Goal: Book appointment/travel/reservation

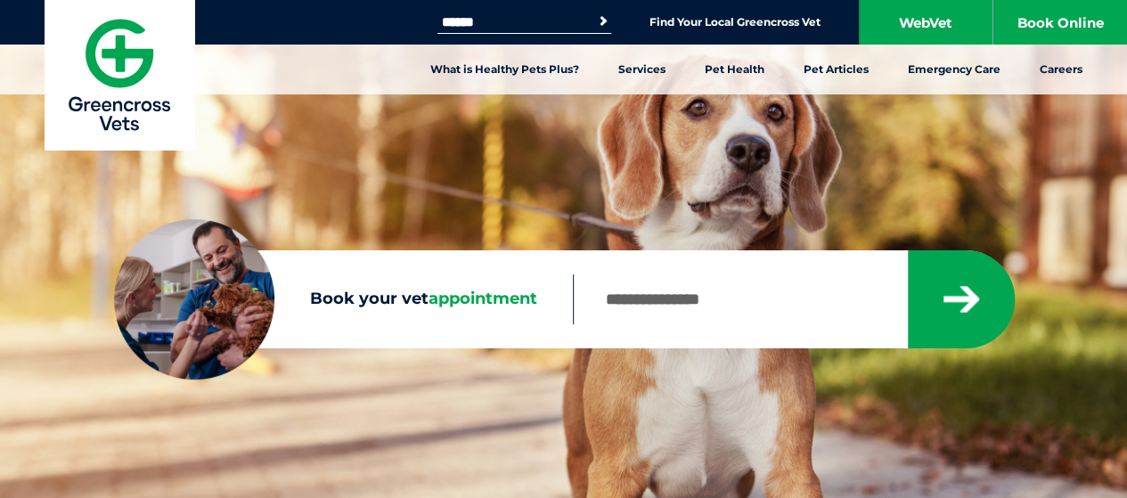
click at [735, 318] on input "Book your vet appointment" at bounding box center [740, 299] width 334 height 50
click at [908, 250] on button "submit" at bounding box center [961, 299] width 107 height 98
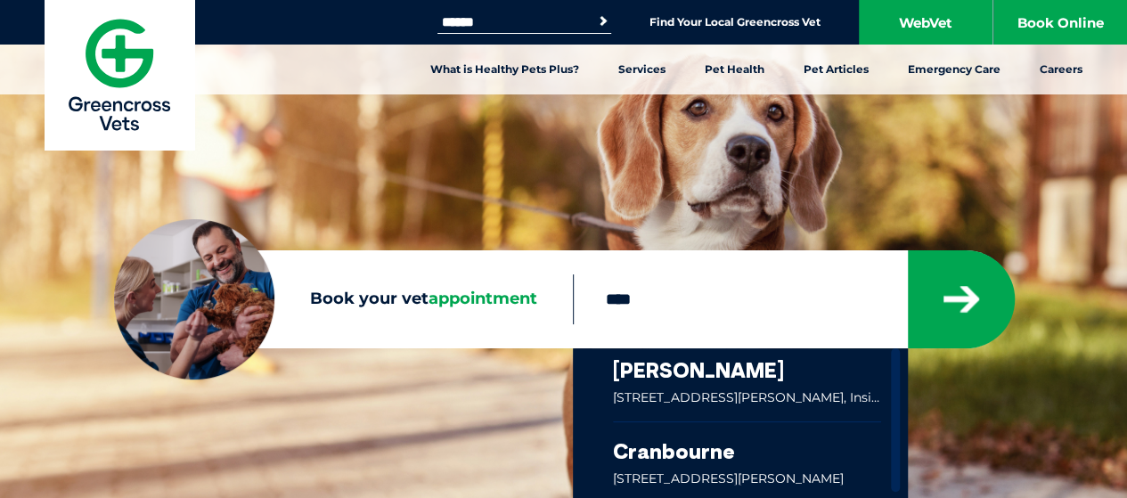
type input "****"
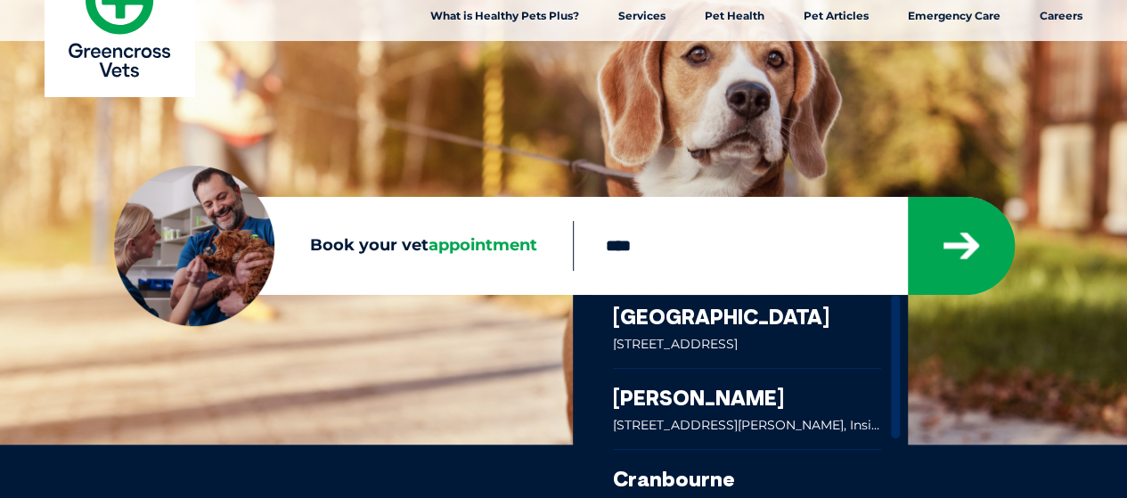
scroll to position [89, 0]
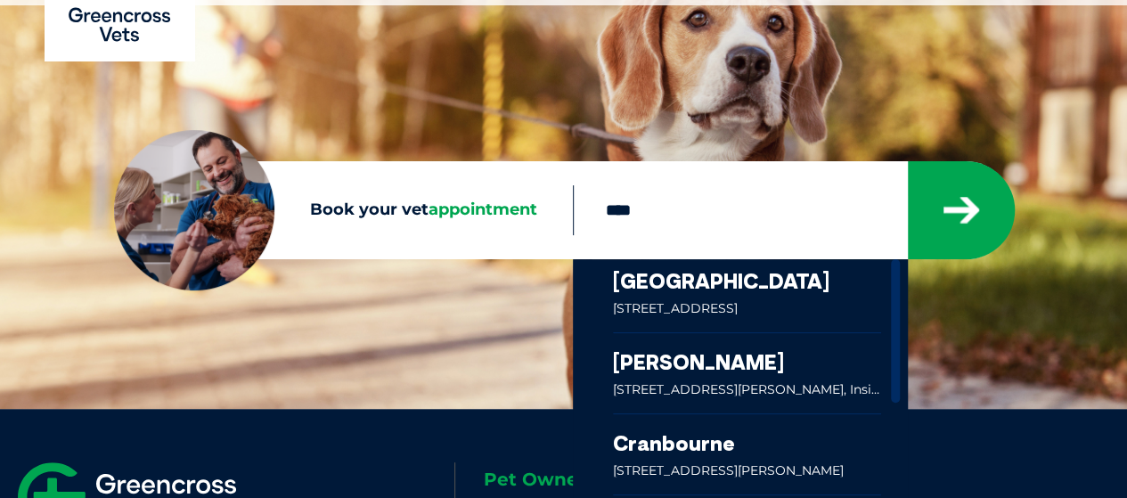
click at [711, 359] on link at bounding box center [747, 373] width 269 height 80
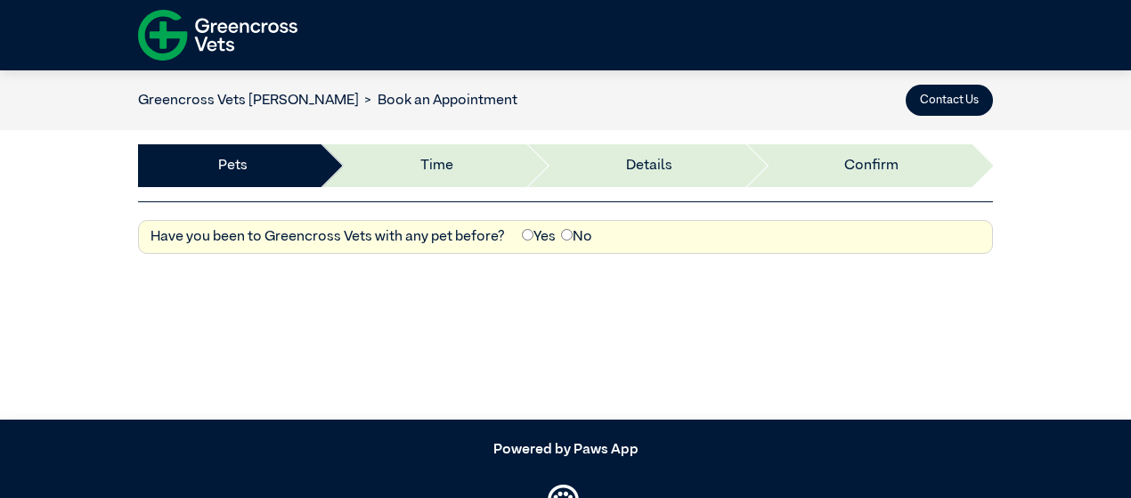
click at [170, 26] on img at bounding box center [217, 34] width 159 height 61
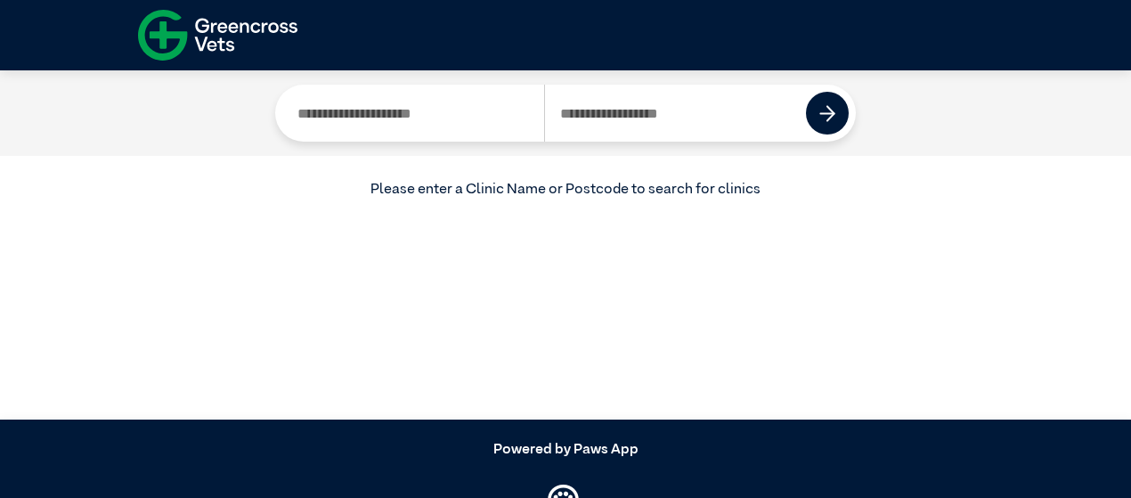
click at [160, 45] on img at bounding box center [217, 34] width 159 height 61
